Goal: Information Seeking & Learning: Learn about a topic

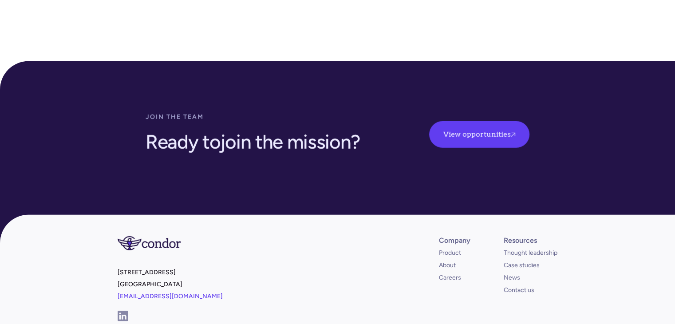
scroll to position [2600, 0]
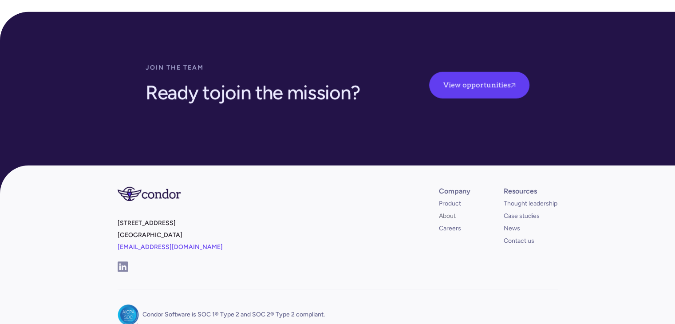
click at [449, 212] on link "About" at bounding box center [447, 216] width 17 height 9
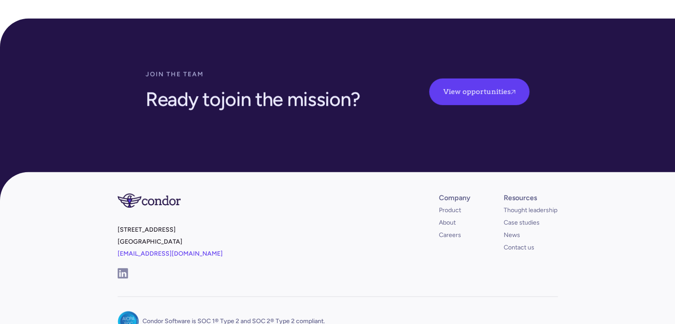
scroll to position [2594, 0]
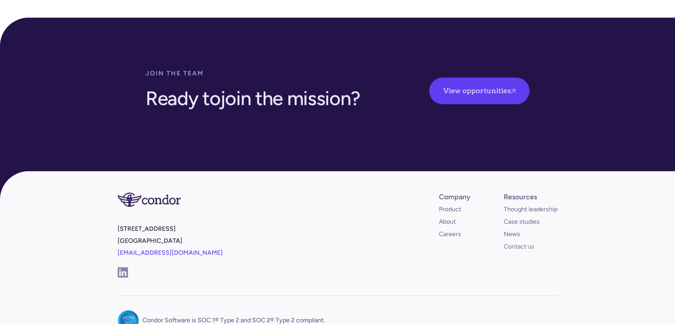
click at [509, 242] on link "Contact us" at bounding box center [519, 246] width 31 height 9
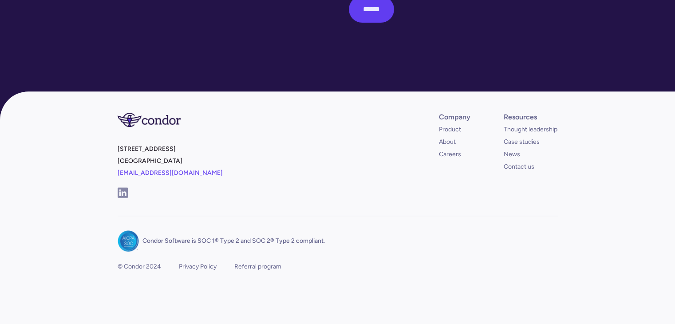
scroll to position [386, 0]
click at [119, 194] on img at bounding box center [123, 193] width 10 height 10
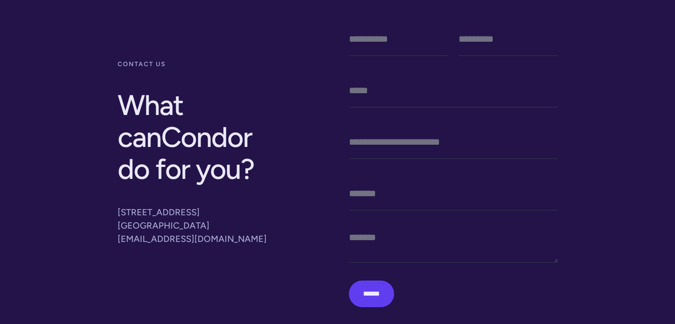
scroll to position [0, 0]
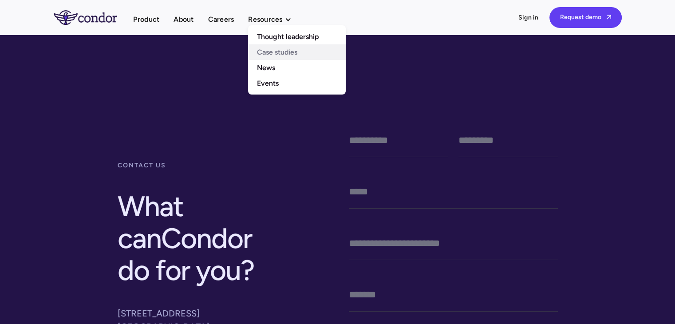
click at [275, 51] on link "Case studies" at bounding box center [297, 52] width 98 height 16
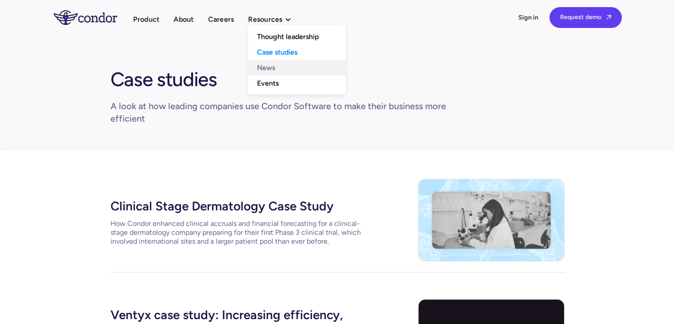
click at [268, 64] on link "News" at bounding box center [297, 68] width 98 height 16
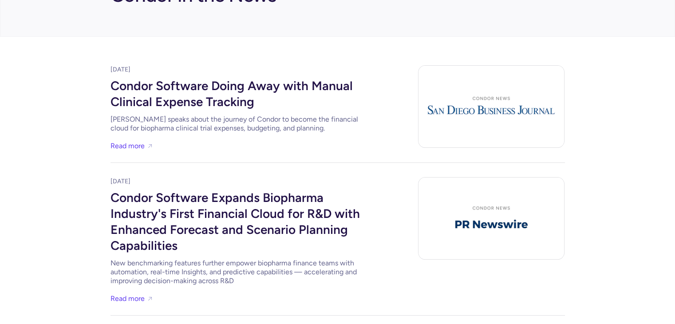
scroll to position [80, 0]
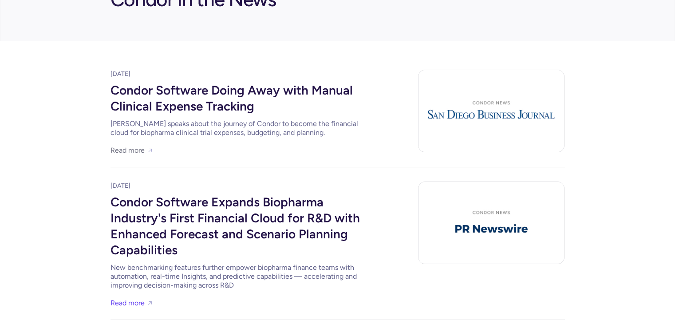
click at [129, 150] on link "Read more" at bounding box center [127, 150] width 34 height 12
click at [136, 142] on div "Read more" at bounding box center [132, 147] width 44 height 17
click at [135, 150] on link "Read more" at bounding box center [127, 150] width 34 height 12
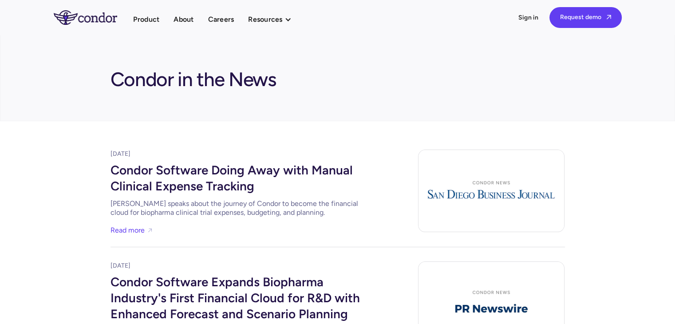
scroll to position [8, 0]
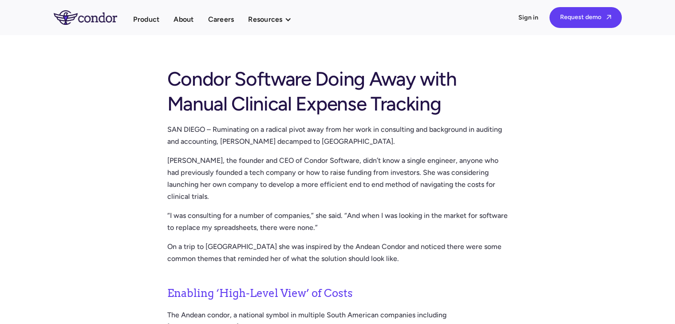
click at [276, 172] on p "Kyle, the founder and CEO of Condor Software, didn’t know a single engineer, an…" at bounding box center [337, 178] width 341 height 48
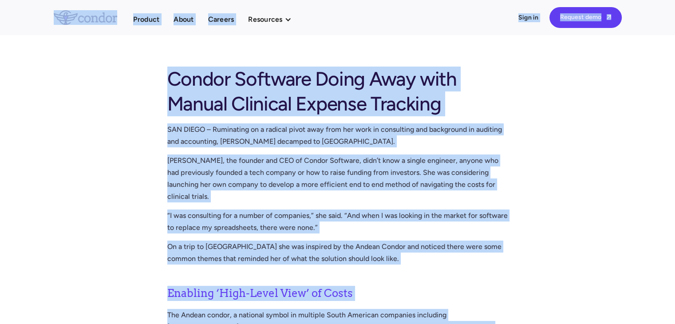
copy body "Product About Careers Resources Thought leadership Case studies News Events Pro…"
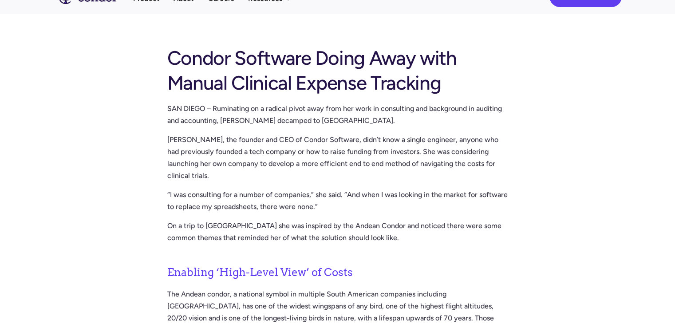
scroll to position [23, 0]
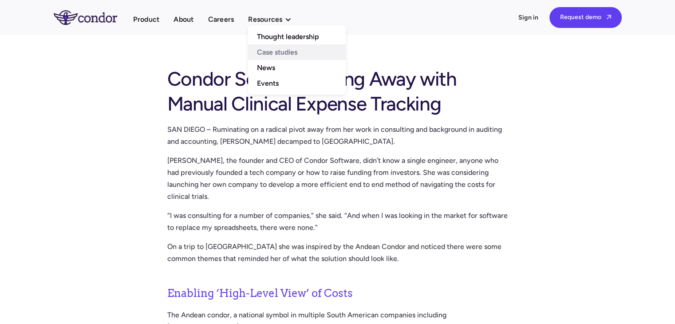
click at [280, 49] on link "Case studies" at bounding box center [297, 52] width 98 height 16
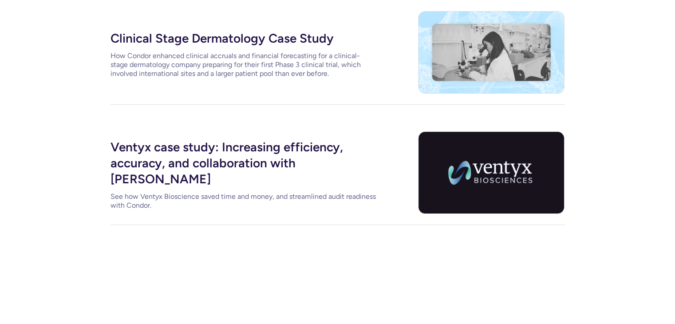
scroll to position [168, 0]
click at [217, 171] on div "Ventyx case study: Increasing efficiency, accuracy, and collaboration with [PER…" at bounding box center [243, 161] width 266 height 53
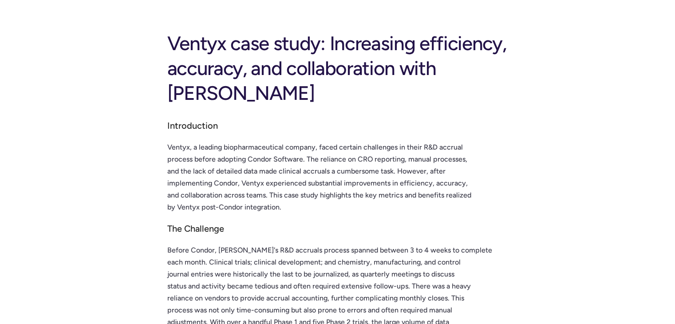
scroll to position [35, 0]
click at [240, 141] on p "Ventyx, a leading biopharmaceutical company, faced certain challenges in their …" at bounding box center [337, 177] width 341 height 72
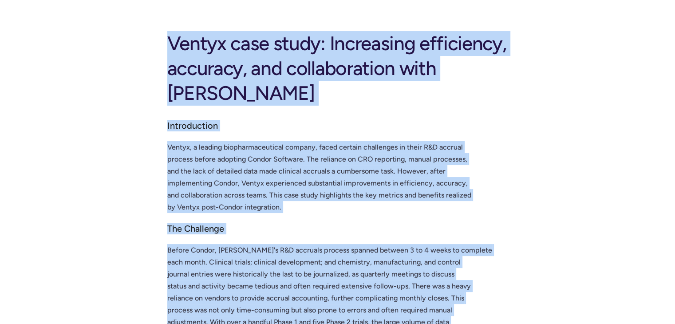
copy body "Loremip Dolor Sitamet Consectet Adipisc elitseddoe Temp incidid Utla Etdolo Mag…"
click at [293, 155] on p "Ventyx, a leading biopharmaceutical company, faced certain challenges in their …" at bounding box center [337, 177] width 341 height 72
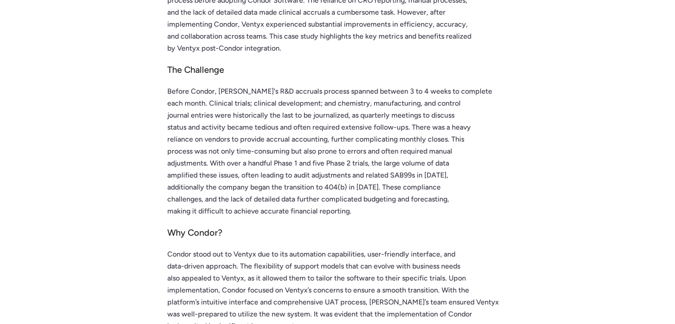
scroll to position [515, 0]
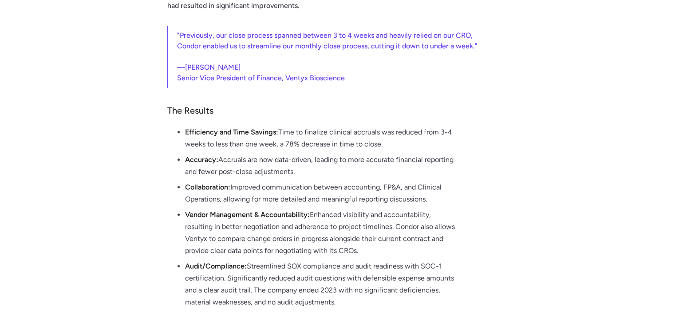
click at [319, 210] on li "Vendor Management & Accountability: Enhanced visibility and accountability, res…" at bounding box center [346, 234] width 323 height 51
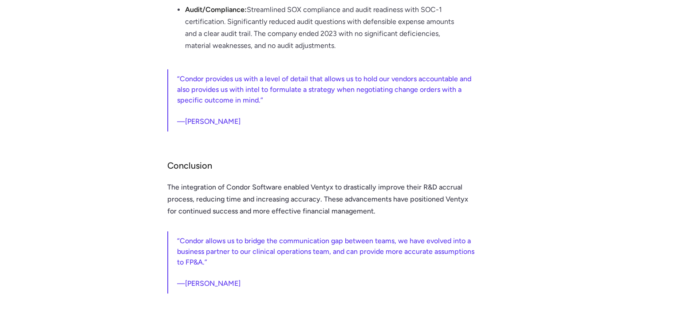
scroll to position [0, 0]
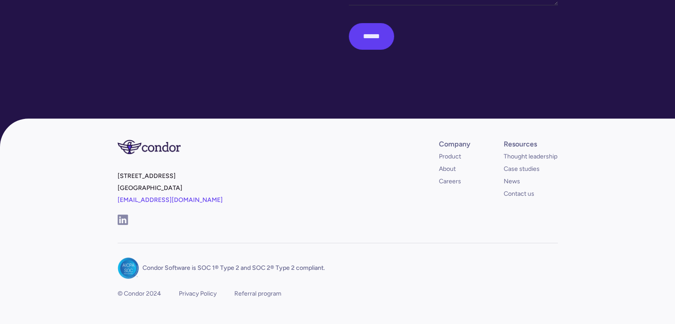
scroll to position [359, 0]
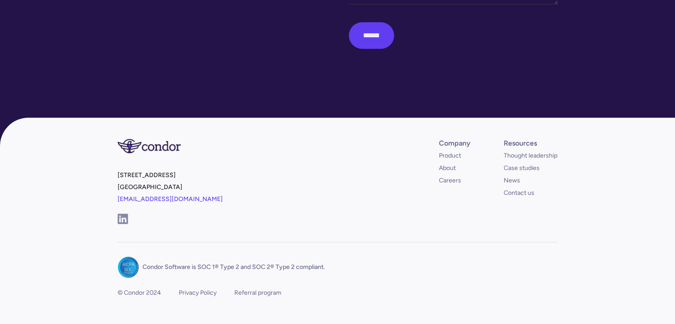
click at [571, 181] on footer "401 West A St, Suite 200 San Diego, CA 92101 info@condorsoftware.com Company Pr…" at bounding box center [337, 234] width 675 height 233
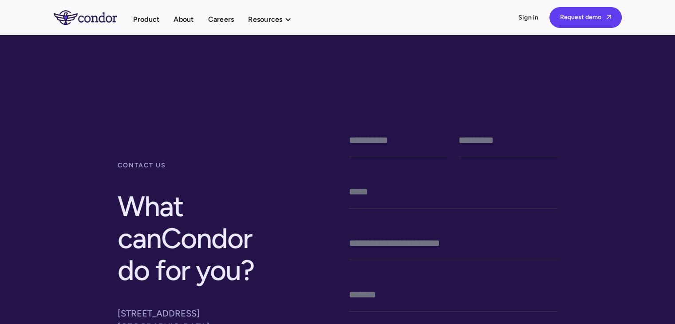
scroll to position [386, 0]
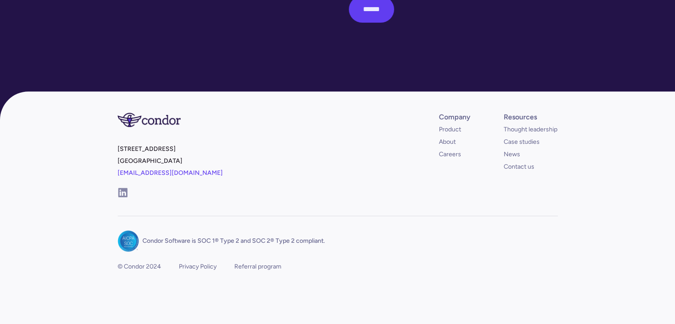
click at [122, 193] on img at bounding box center [123, 193] width 10 height 10
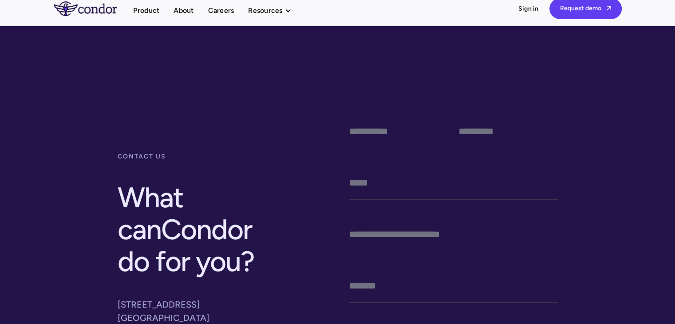
scroll to position [0, 0]
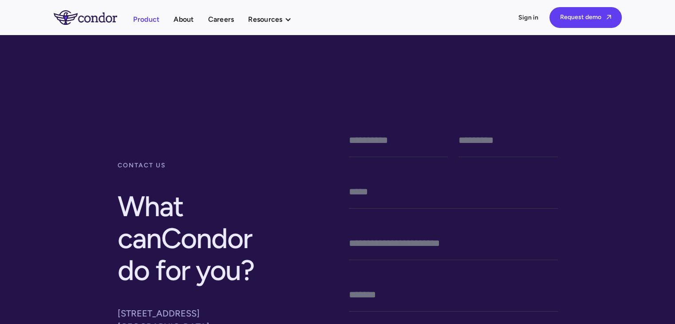
click at [143, 18] on link "Product" at bounding box center [146, 19] width 27 height 12
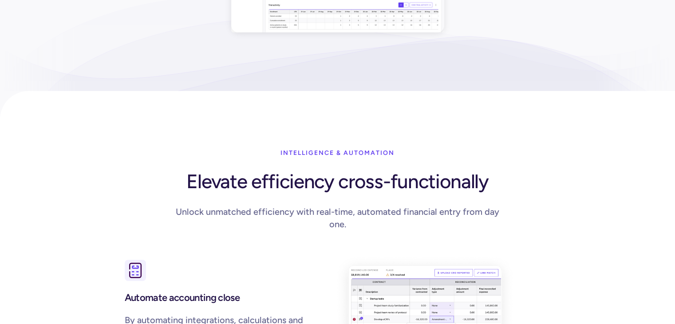
scroll to position [314, 0]
click at [182, 203] on div "Intelligence & Automation Elevate efficiency cross-functionally Unlock unmatche…" at bounding box center [337, 194] width 454 height 101
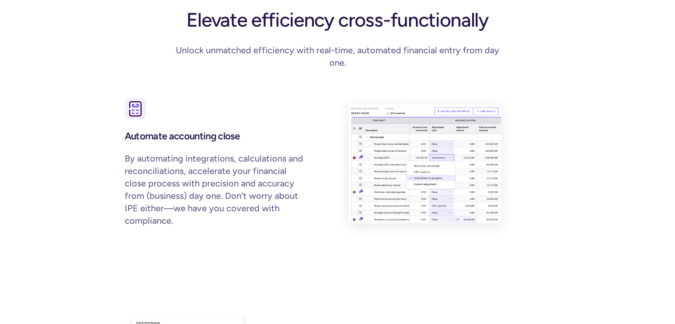
scroll to position [475, 0]
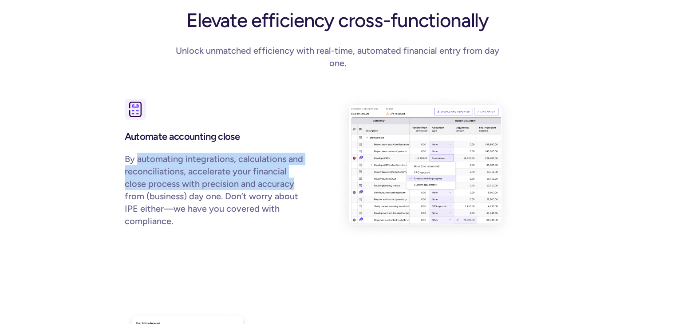
drag, startPoint x: 136, startPoint y: 145, endPoint x: 295, endPoint y: 169, distance: 161.1
click at [295, 169] on p "By automating integrations, calculations and reconciliations, accelerate your f…" at bounding box center [215, 190] width 181 height 75
copy p "automating integrations, calculations and reconciliations, accelerate your fina…"
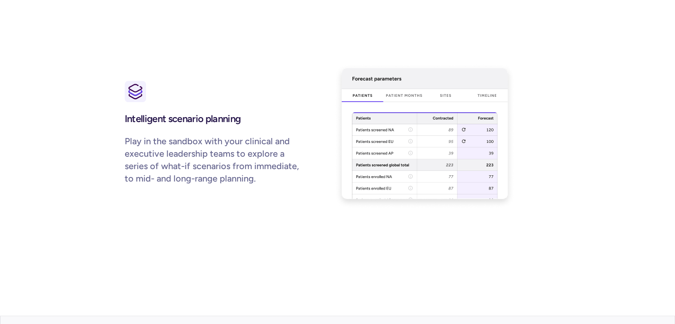
scroll to position [961, 0]
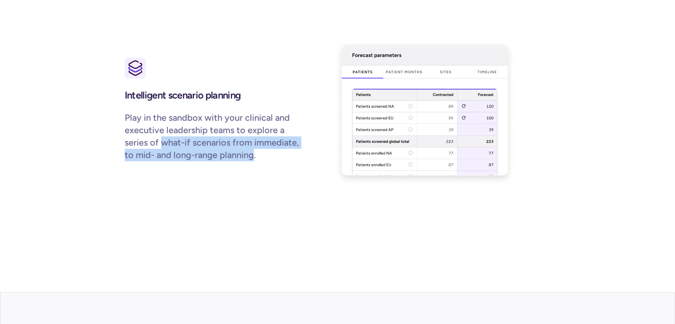
drag, startPoint x: 162, startPoint y: 128, endPoint x: 252, endPoint y: 143, distance: 91.8
click at [252, 143] on p "Play in the sandbox with your clinical and executive leadership teams to explor…" at bounding box center [215, 136] width 181 height 50
copy p "what-if scenarios from immediate, to mid- and long-range planning"
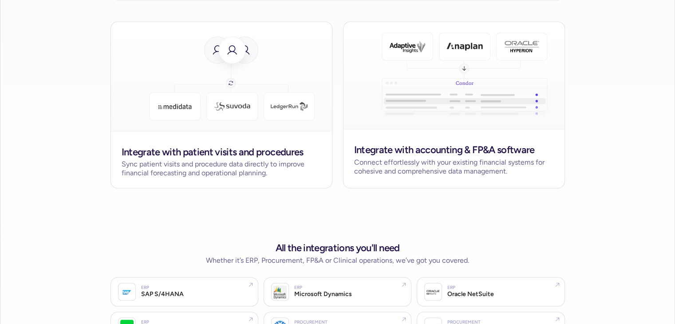
scroll to position [1661, 0]
drag, startPoint x: 452, startPoint y: 146, endPoint x: 532, endPoint y: 150, distance: 80.8
click at [532, 157] on div "Connect effortlessly with your existing financial systems for cohesive and comp…" at bounding box center [454, 166] width 200 height 18
copy div "existing financial systems"
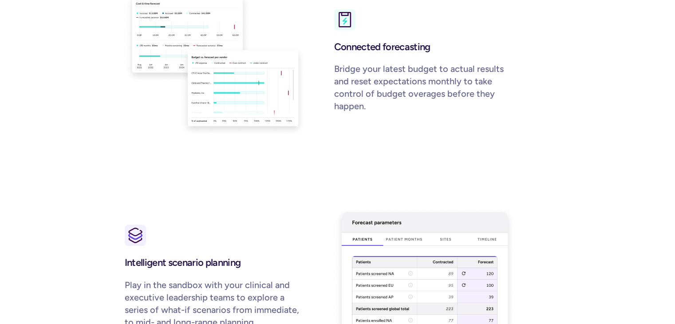
scroll to position [793, 0]
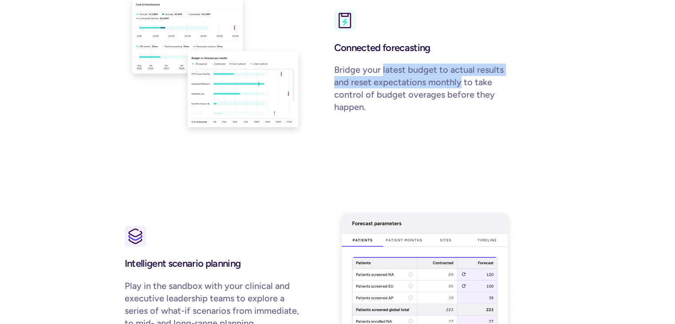
drag, startPoint x: 382, startPoint y: 56, endPoint x: 460, endPoint y: 71, distance: 79.4
click at [460, 71] on p "Bridge your latest budget to actual results and reset expectations monthly to t…" at bounding box center [424, 88] width 181 height 50
copy p "latest budget to actual results and reset expectations monthly"
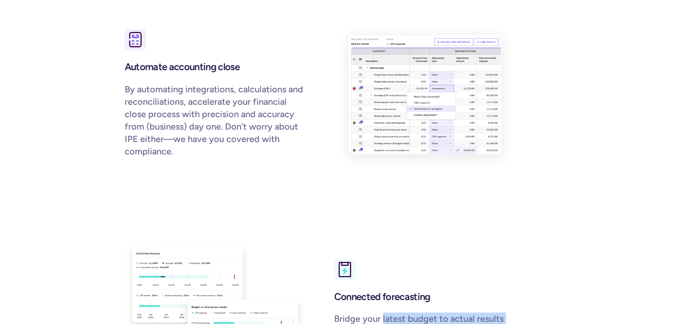
scroll to position [489, 0]
